Goal: Communication & Community: Answer question/provide support

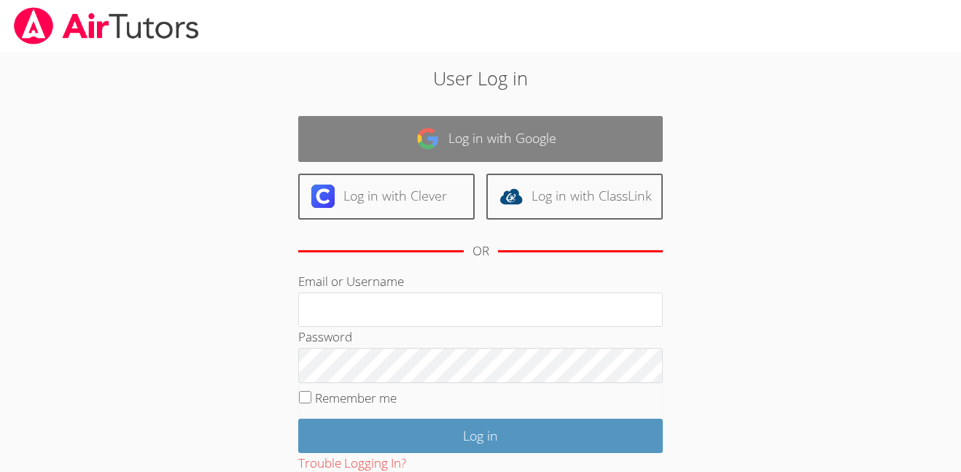
click at [566, 119] on link "Log in with Google" at bounding box center [480, 139] width 364 height 46
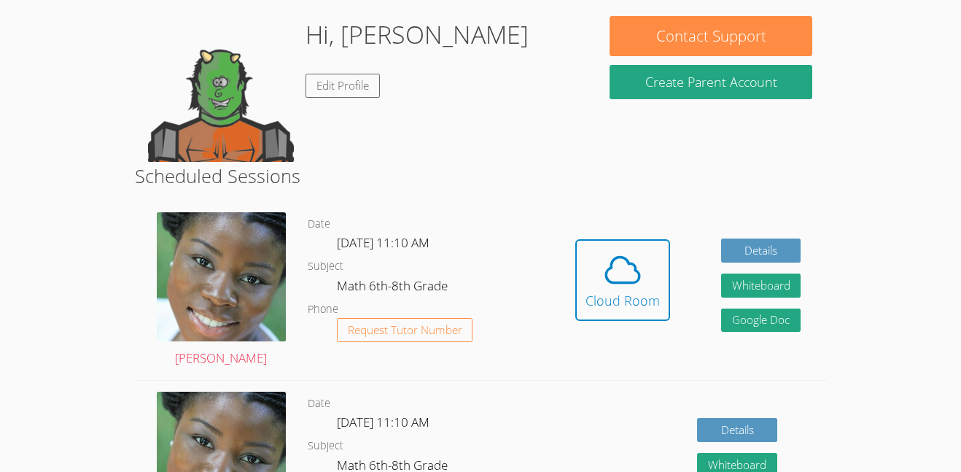
scroll to position [222, 0]
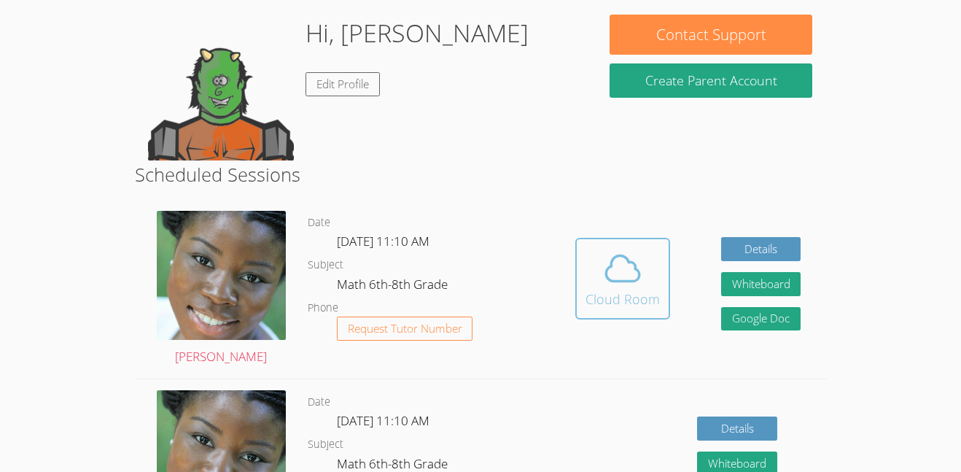
click at [608, 290] on div "Cloud Room" at bounding box center [622, 299] width 74 height 20
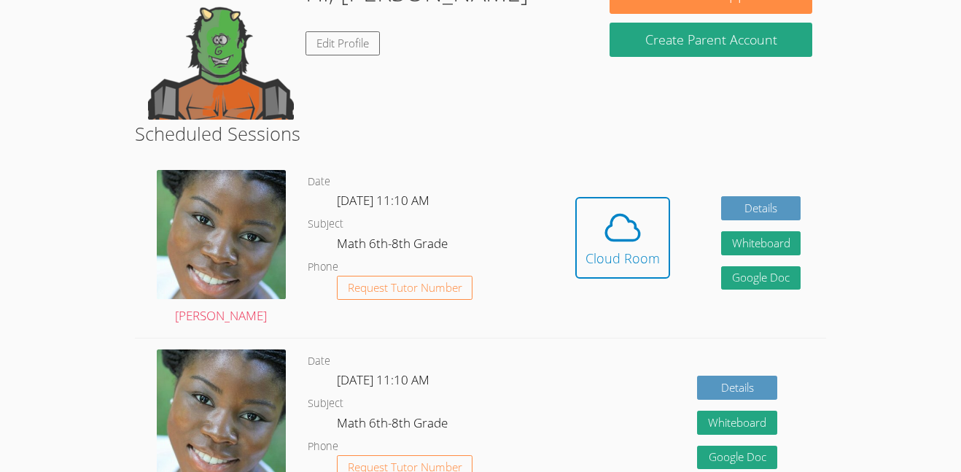
scroll to position [270, 0]
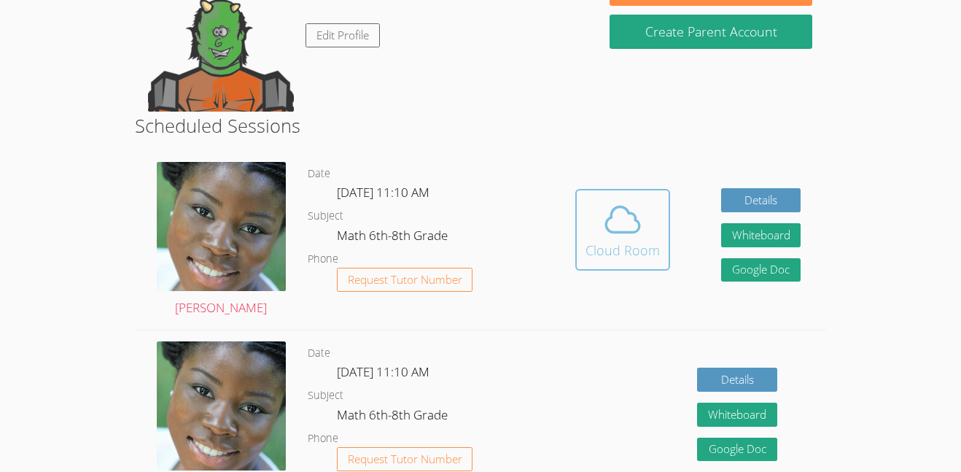
click at [606, 256] on div "Cloud Room" at bounding box center [622, 250] width 74 height 20
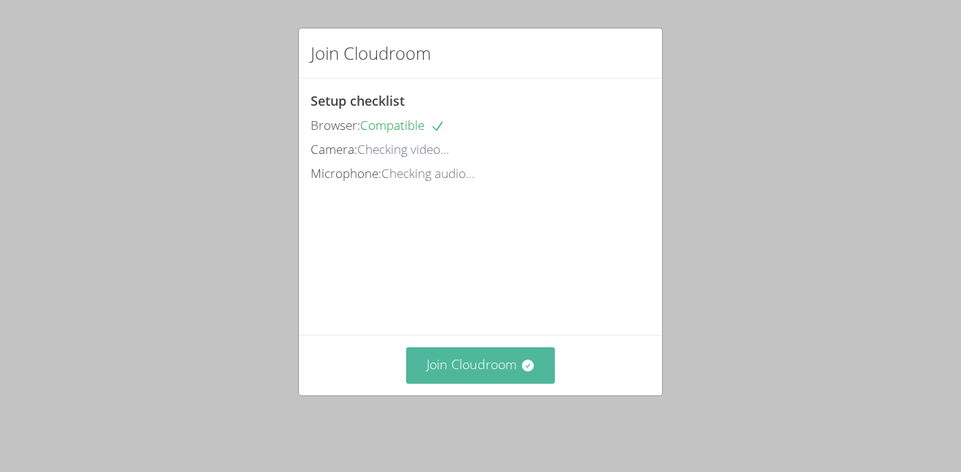
click at [492, 378] on button "Join Cloudroom" at bounding box center [480, 365] width 149 height 36
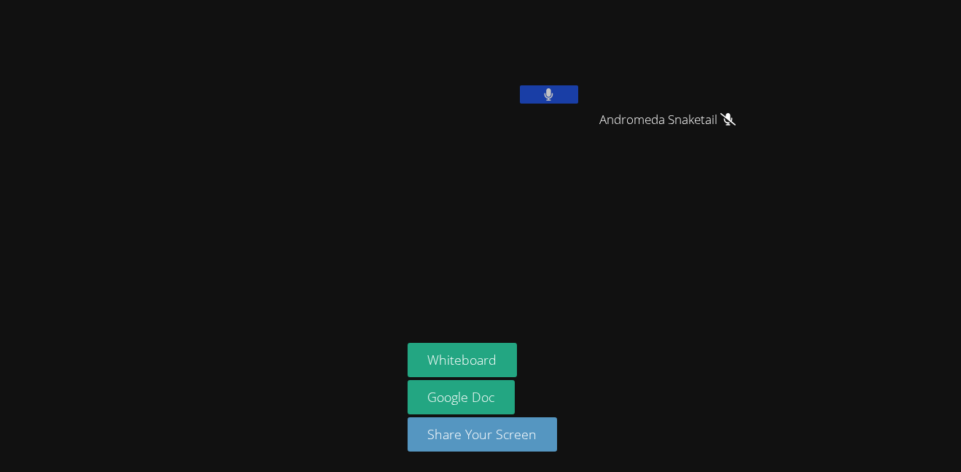
click at [555, 92] on button at bounding box center [549, 94] width 58 height 18
click at [555, 92] on icon at bounding box center [548, 94] width 15 height 12
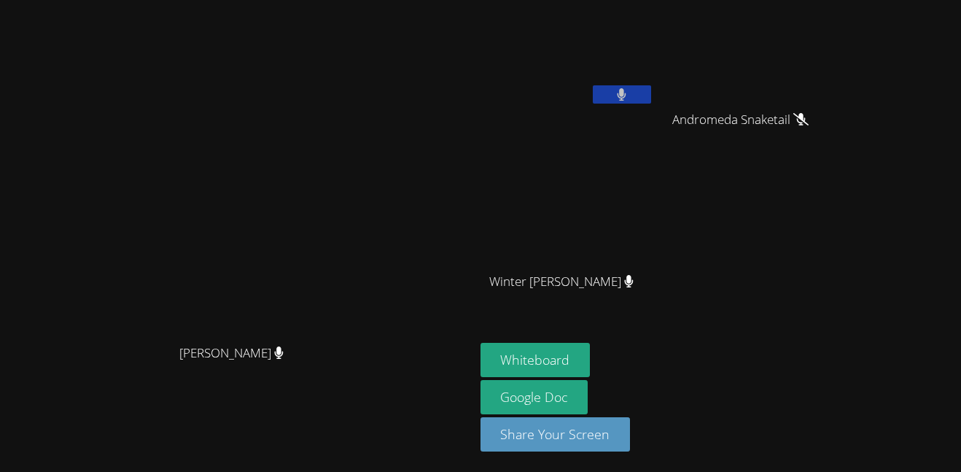
click at [651, 92] on button at bounding box center [622, 94] width 58 height 18
click at [590, 367] on button "Whiteboard" at bounding box center [535, 360] width 110 height 34
click at [654, 78] on video at bounding box center [566, 55] width 173 height 98
click at [629, 90] on icon at bounding box center [621, 94] width 15 height 12
click at [651, 90] on button at bounding box center [622, 94] width 58 height 18
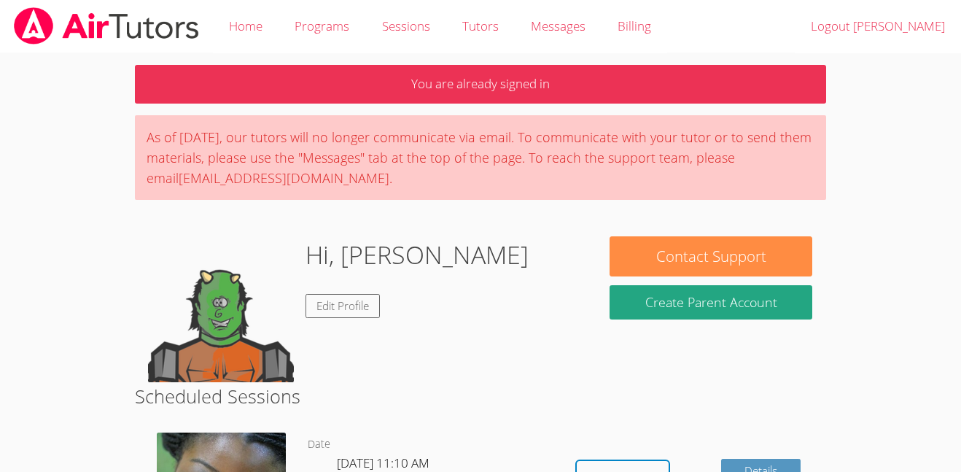
scroll to position [270, 0]
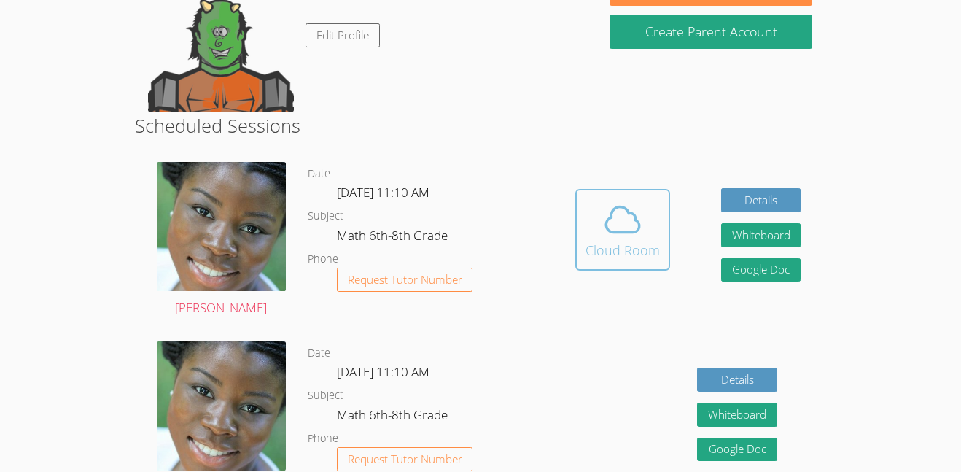
click at [627, 249] on div "Cloud Room" at bounding box center [622, 250] width 74 height 20
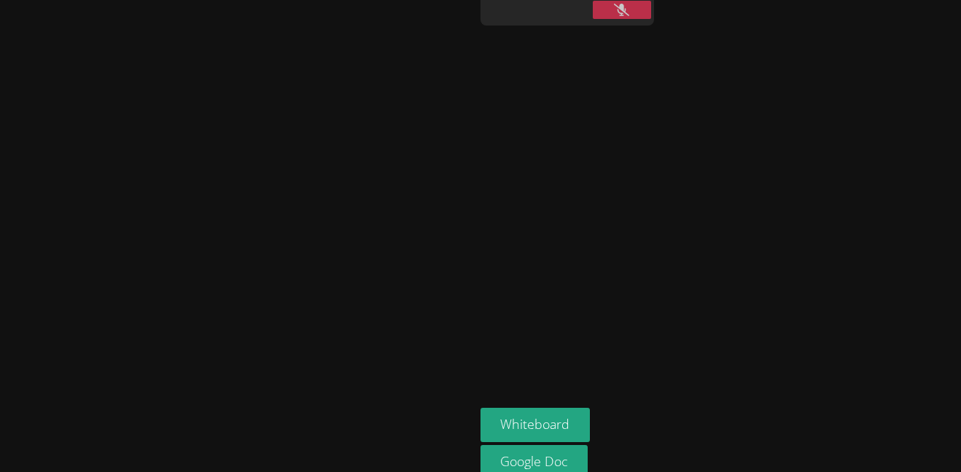
scroll to position [79, 0]
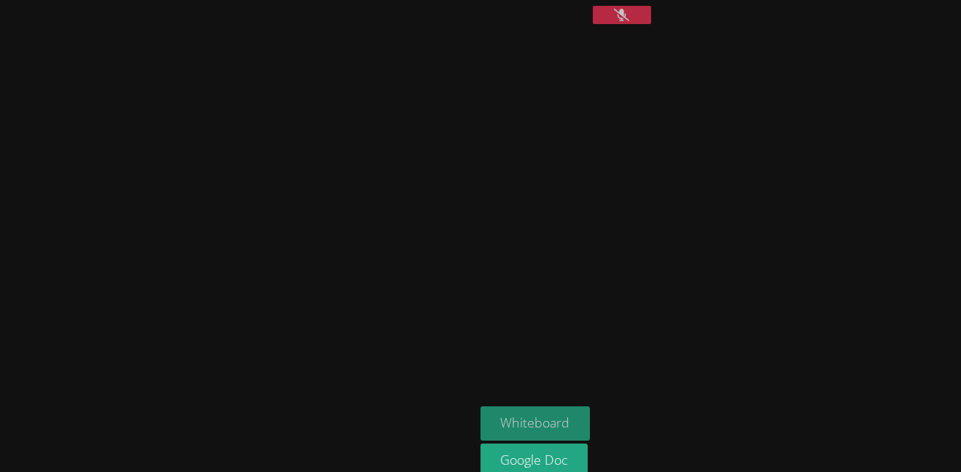
click at [480, 406] on button "Whiteboard" at bounding box center [535, 423] width 110 height 34
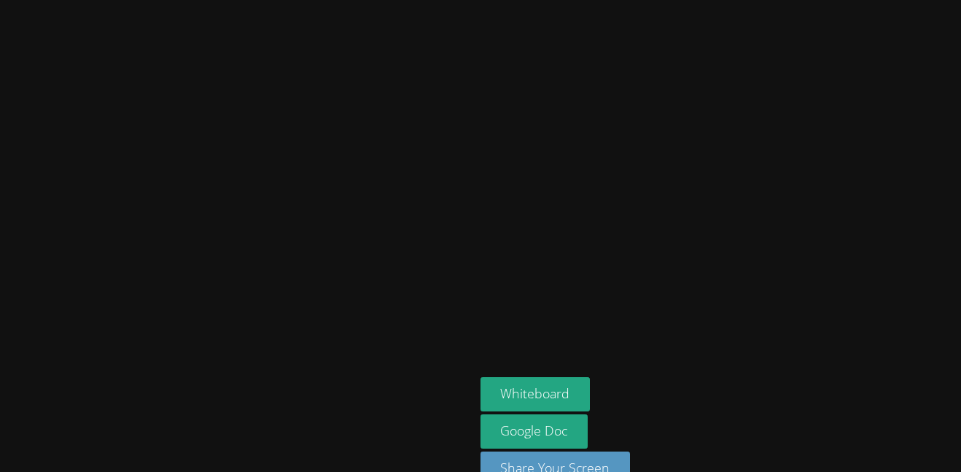
scroll to position [54, 0]
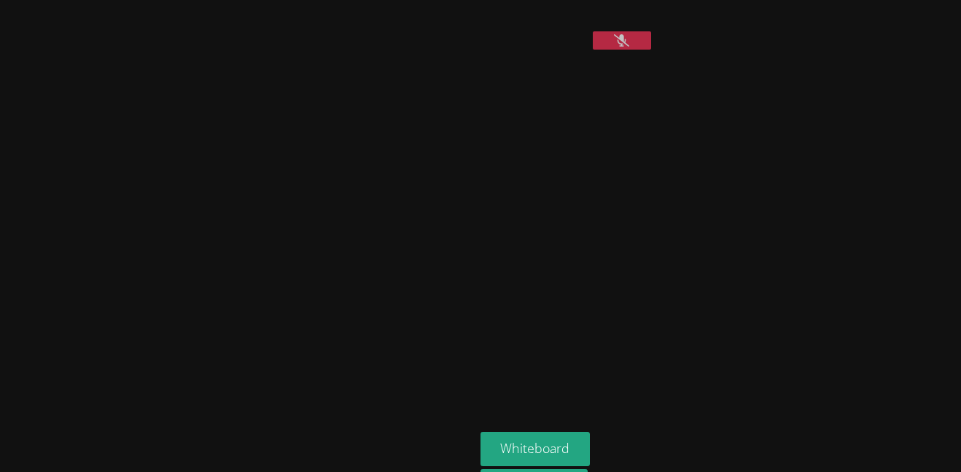
click at [629, 39] on icon at bounding box center [621, 40] width 15 height 12
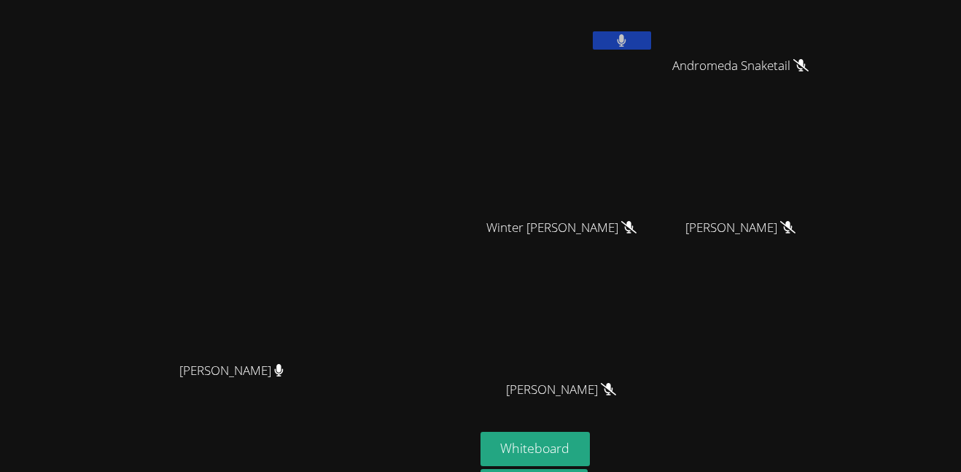
click at [626, 39] on icon at bounding box center [621, 40] width 9 height 12
click at [651, 37] on button at bounding box center [622, 40] width 58 height 18
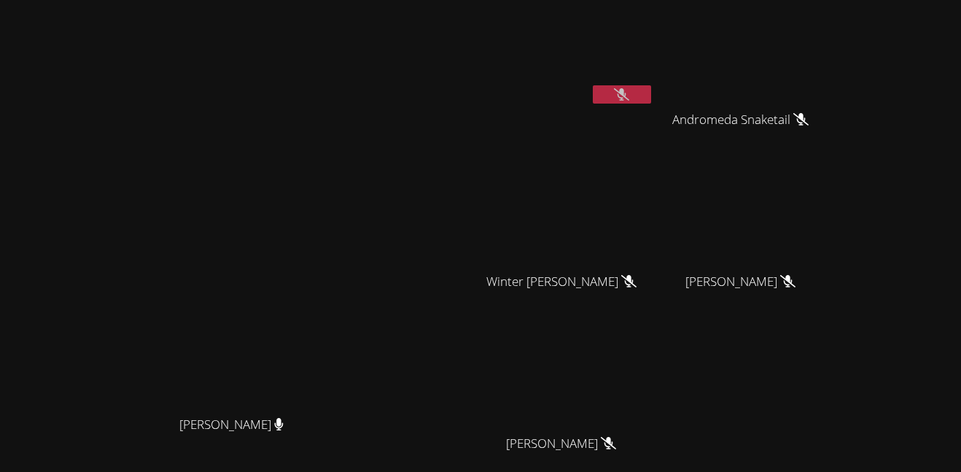
click at [651, 98] on button at bounding box center [622, 94] width 58 height 18
click at [651, 92] on button at bounding box center [622, 94] width 58 height 18
click at [629, 96] on icon at bounding box center [621, 94] width 15 height 12
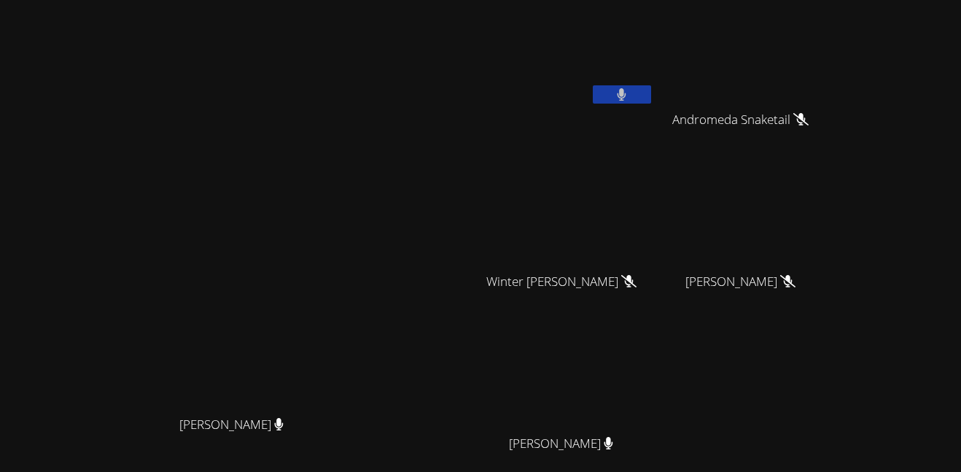
click at [651, 96] on button at bounding box center [622, 94] width 58 height 18
click at [629, 98] on icon at bounding box center [621, 94] width 15 height 12
click at [626, 98] on icon at bounding box center [621, 94] width 9 height 12
click at [651, 90] on button at bounding box center [622, 94] width 58 height 18
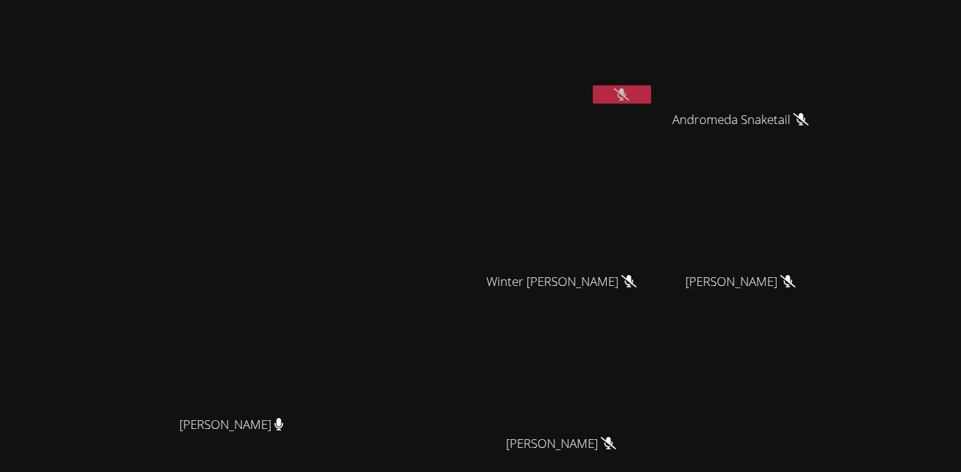
click at [651, 103] on div at bounding box center [622, 96] width 58 height 22
click at [651, 94] on button at bounding box center [622, 94] width 58 height 18
click at [629, 96] on icon at bounding box center [621, 94] width 15 height 12
click at [651, 102] on button at bounding box center [622, 94] width 58 height 18
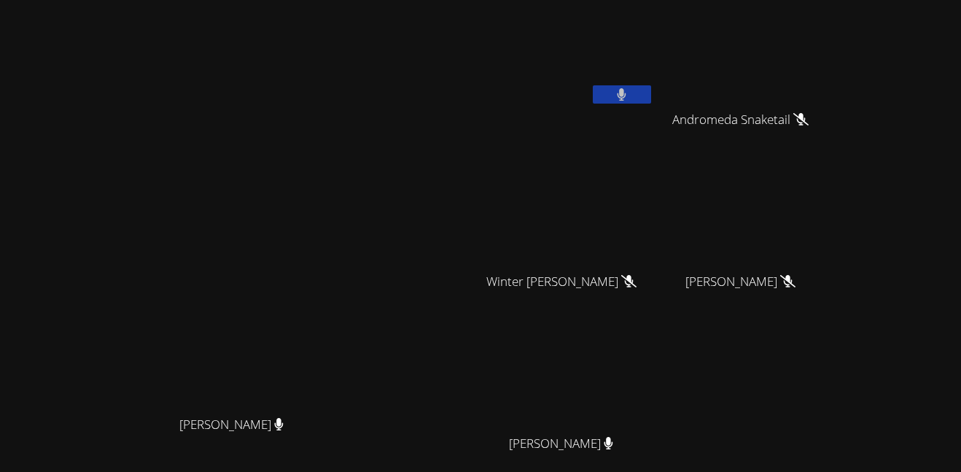
click at [651, 87] on button at bounding box center [622, 94] width 58 height 18
click at [651, 95] on button at bounding box center [622, 94] width 58 height 18
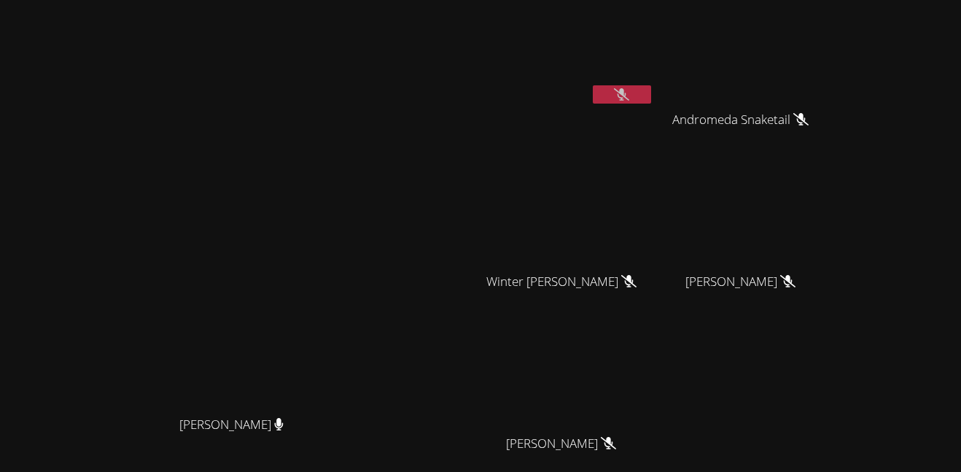
click at [651, 87] on button at bounding box center [622, 94] width 58 height 18
click at [651, 93] on button at bounding box center [622, 94] width 58 height 18
click at [651, 101] on button at bounding box center [622, 94] width 58 height 18
click at [651, 93] on button at bounding box center [622, 94] width 58 height 18
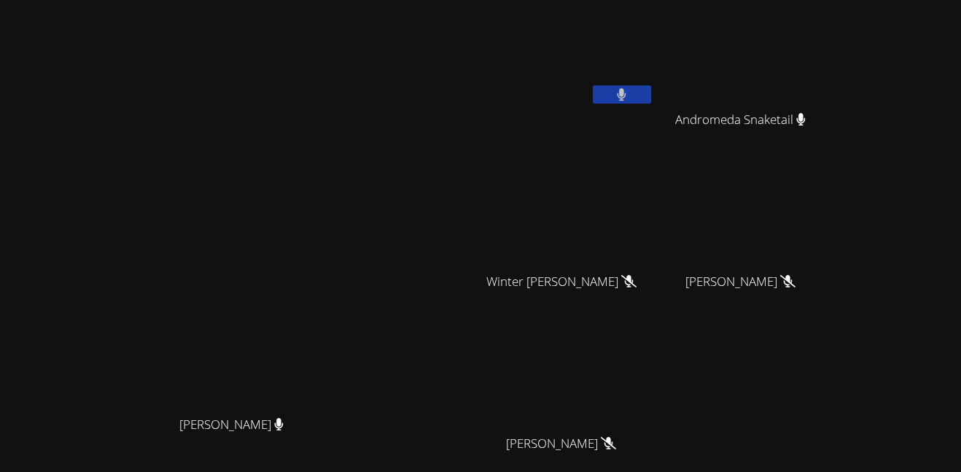
click at [651, 93] on button at bounding box center [622, 94] width 58 height 18
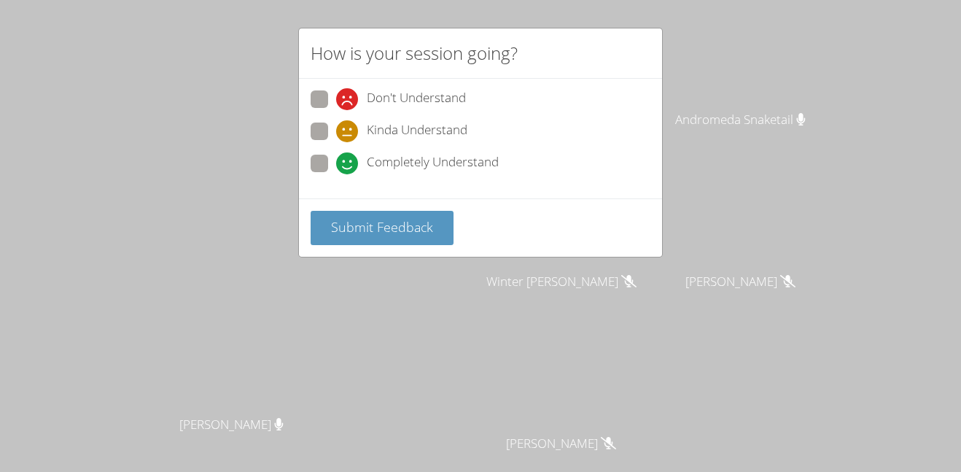
click at [387, 158] on span "Completely Understand" at bounding box center [433, 163] width 132 height 22
click at [348, 158] on input "Completely Understand" at bounding box center [342, 161] width 12 height 12
radio input "true"
click at [362, 238] on button "Submit Feedback" at bounding box center [381, 228] width 143 height 34
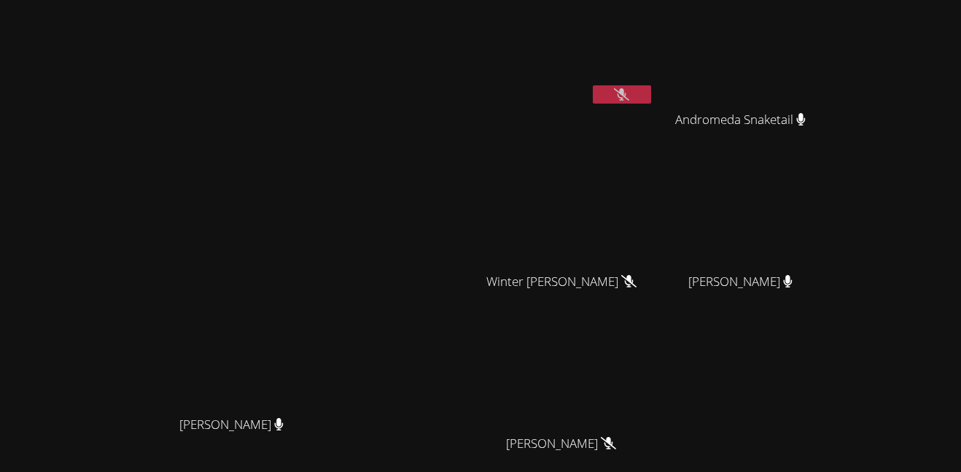
click at [651, 102] on button at bounding box center [622, 94] width 58 height 18
